Goal: Information Seeking & Learning: Learn about a topic

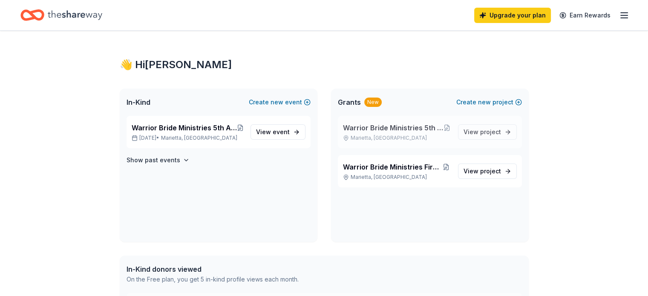
click at [394, 130] on span "Warrior Bride Ministries 5th Annual Counting the Cost Conference" at bounding box center [393, 128] width 101 height 10
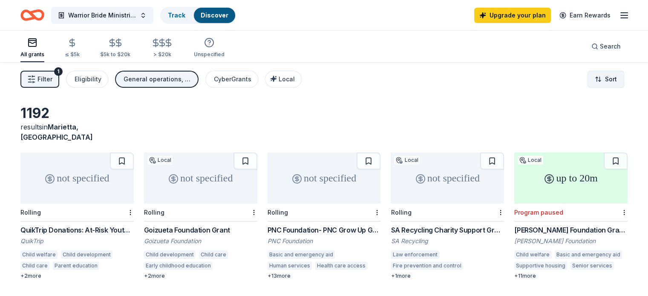
click at [603, 81] on html "Warrior Bride Ministries 5th Annual Counting the Cost Conference Track Discover…" at bounding box center [324, 148] width 648 height 296
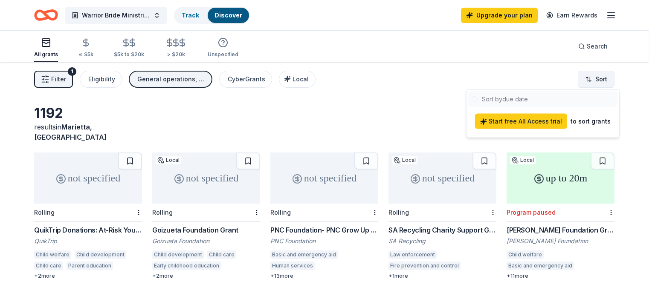
click at [603, 81] on html "Warrior Bride Ministries 5th Annual Counting the Cost Conference Track Discover…" at bounding box center [327, 148] width 655 height 296
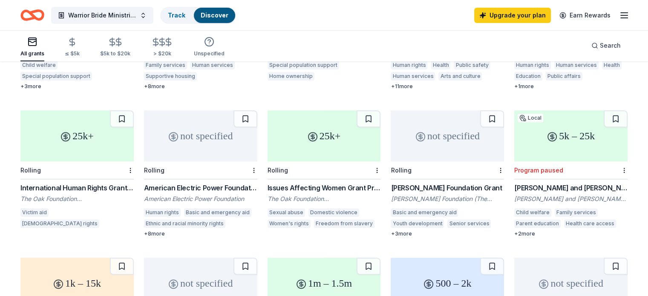
scroll to position [342, 0]
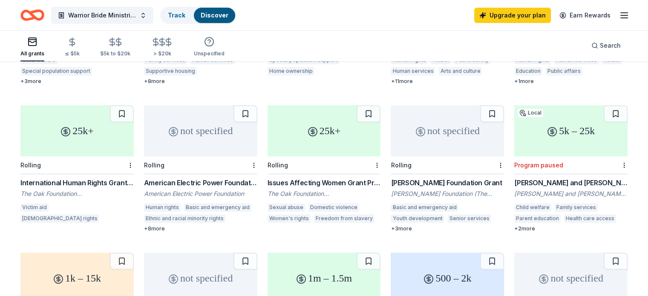
click at [295, 178] on div "Issues Affecting Women Grant Programme" at bounding box center [324, 183] width 113 height 10
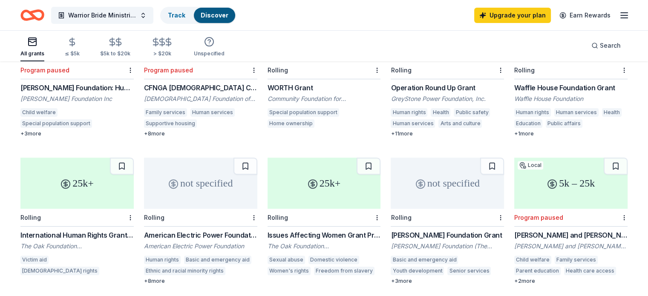
scroll to position [291, 0]
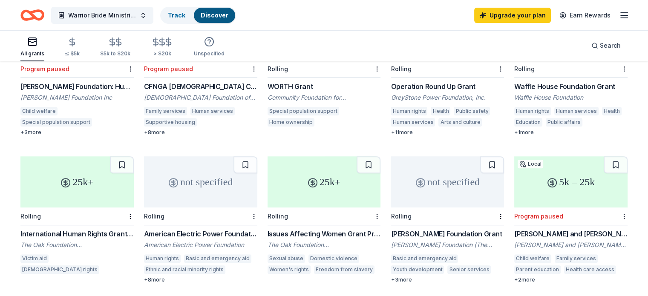
click at [436, 81] on div "Operation Round Up Grant" at bounding box center [447, 86] width 113 height 10
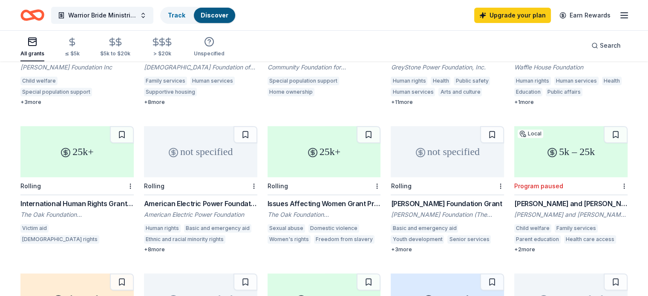
scroll to position [326, 0]
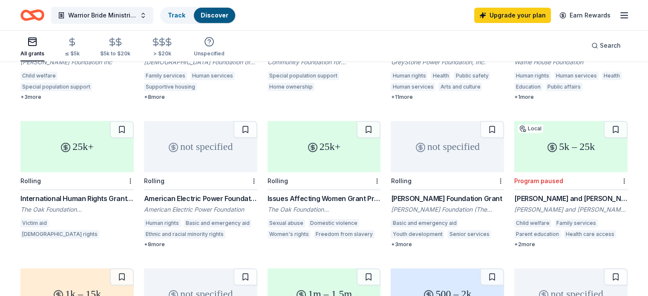
click at [155, 241] on div "+ 8 more" at bounding box center [200, 244] width 113 height 7
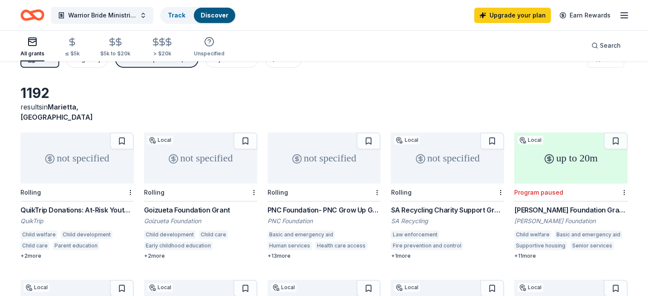
scroll to position [0, 0]
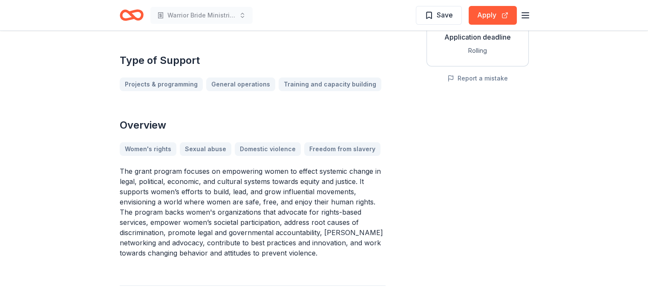
scroll to position [188, 0]
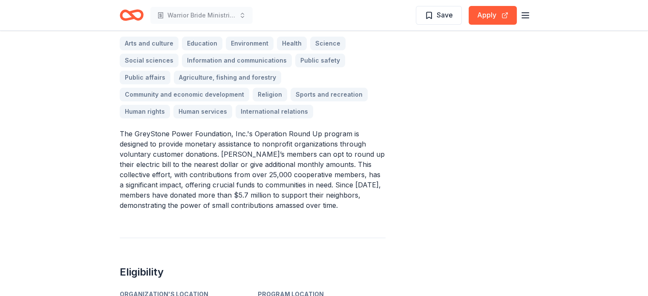
scroll to position [239, 0]
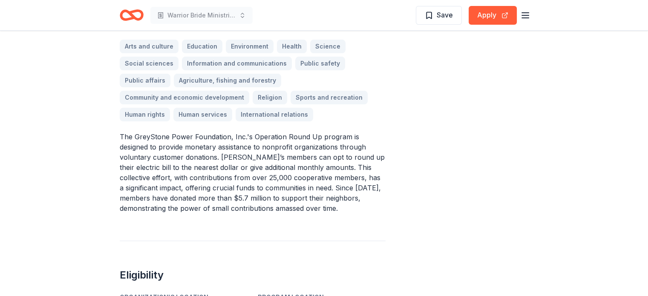
click at [136, 136] on p "The GreyStone Power Foundation, Inc.'s Operation Round Up program is designed t…" at bounding box center [253, 173] width 266 height 82
drag, startPoint x: 136, startPoint y: 136, endPoint x: 230, endPoint y: 136, distance: 93.3
click at [230, 136] on p "The GreyStone Power Foundation, Inc.'s Operation Round Up program is designed t…" at bounding box center [253, 173] width 266 height 82
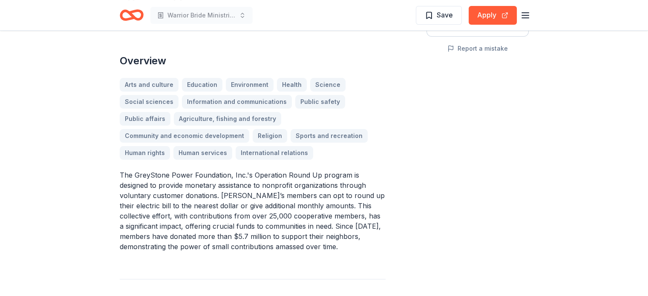
scroll to position [174, 0]
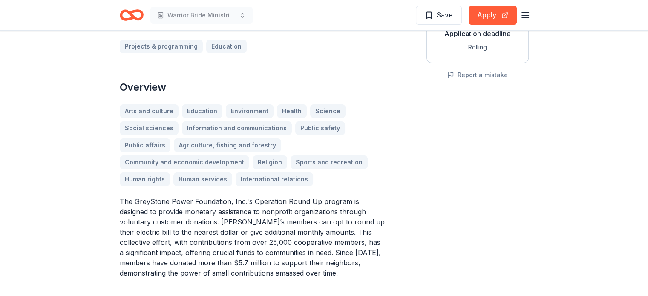
drag, startPoint x: 313, startPoint y: 201, endPoint x: 165, endPoint y: 206, distance: 148.4
click at [165, 206] on p "The GreyStone Power Foundation, Inc.'s Operation Round Up program is designed t…" at bounding box center [253, 237] width 266 height 82
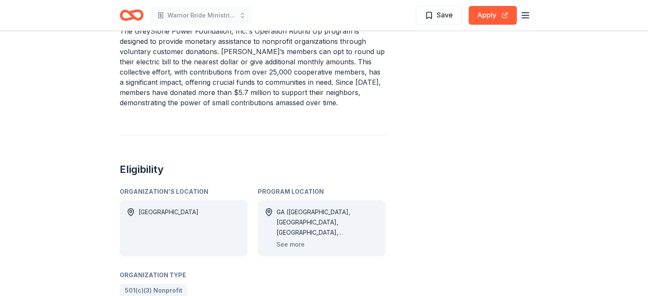
scroll to position [288, 0]
